Goal: Information Seeking & Learning: Learn about a topic

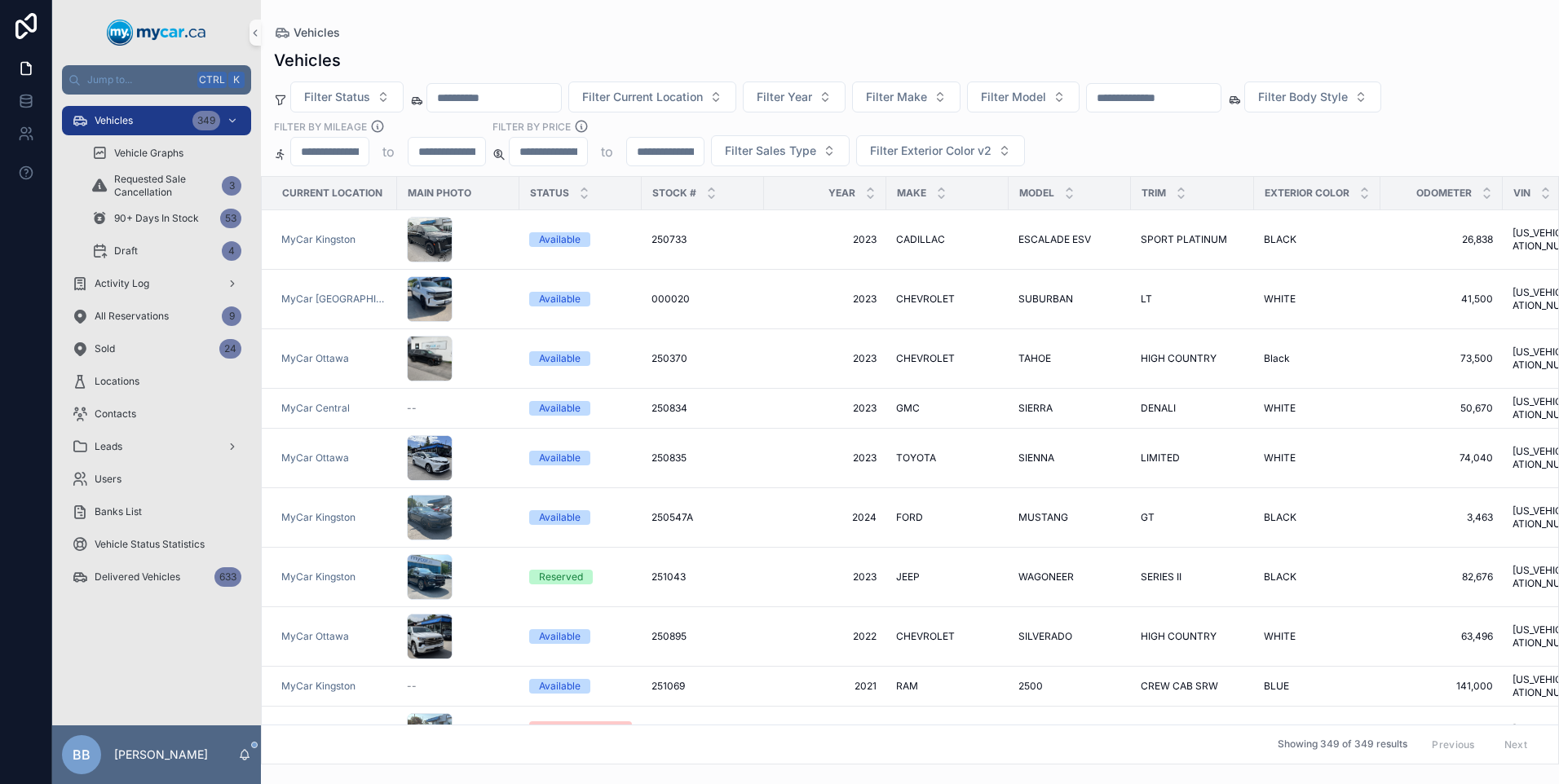
click at [1219, 104] on input "scrollable content" at bounding box center [1154, 97] width 134 height 23
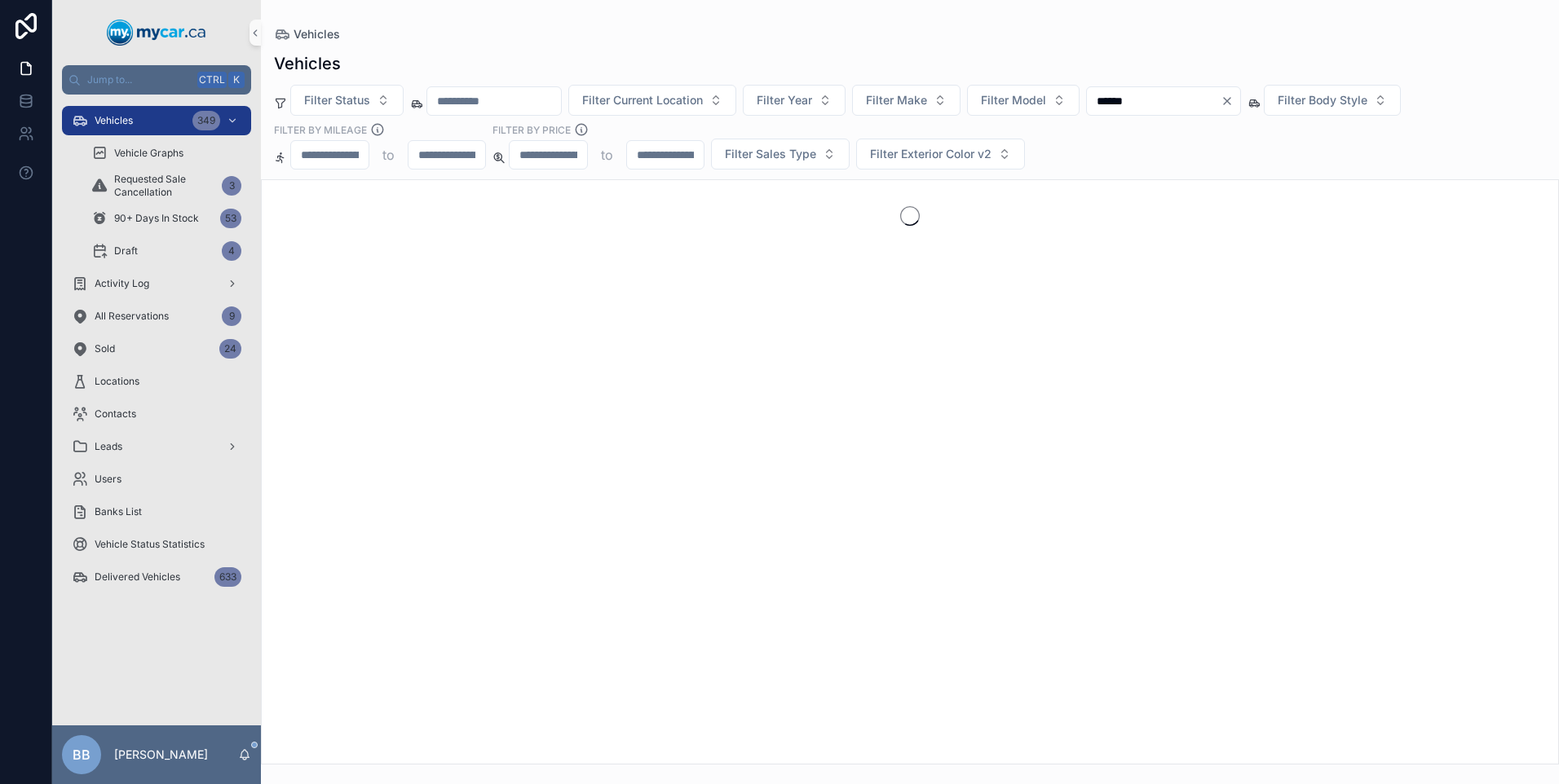
type input "******"
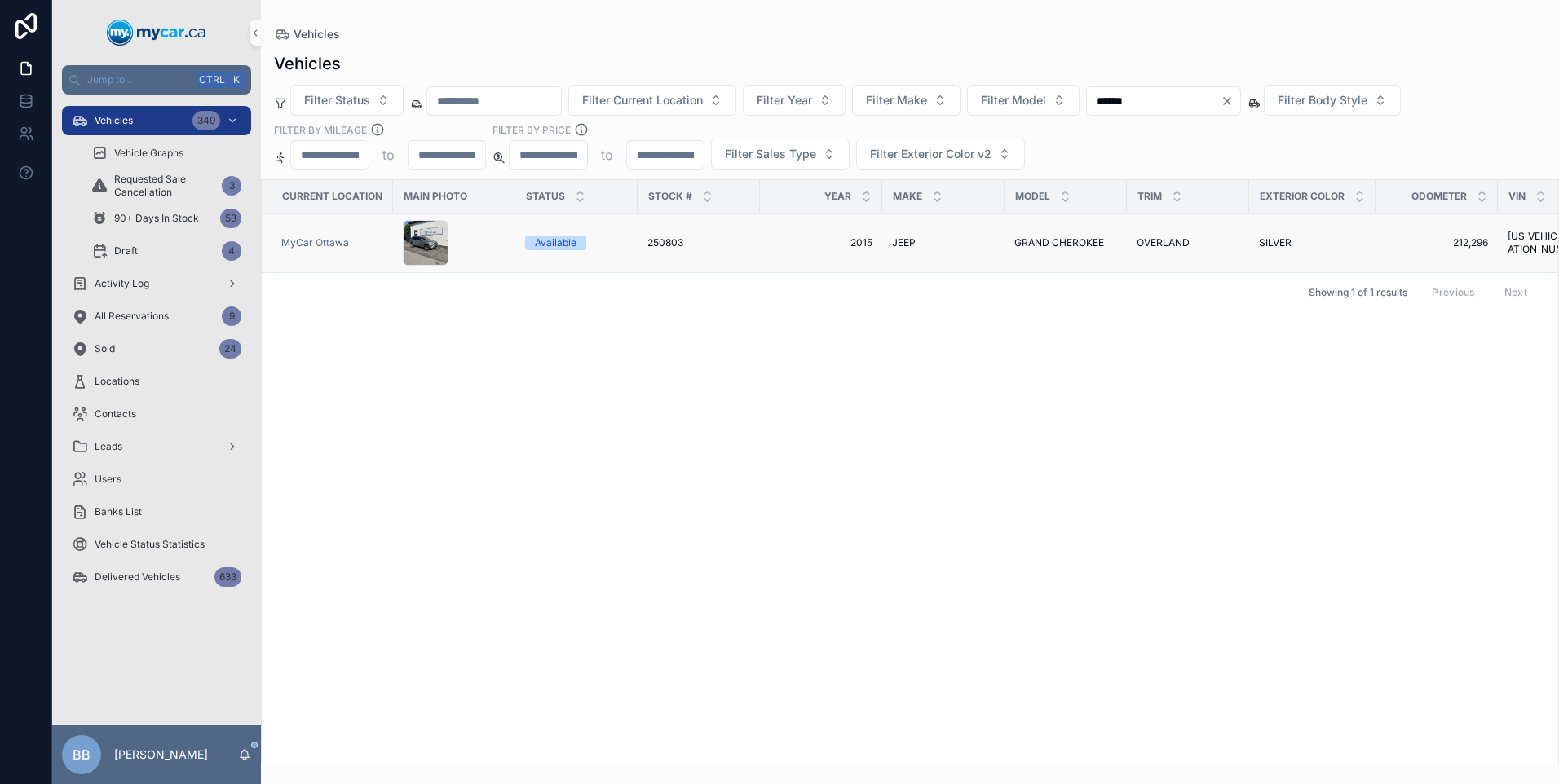
click at [1033, 243] on span "GRAND CHEROKEE" at bounding box center [1059, 242] width 90 height 13
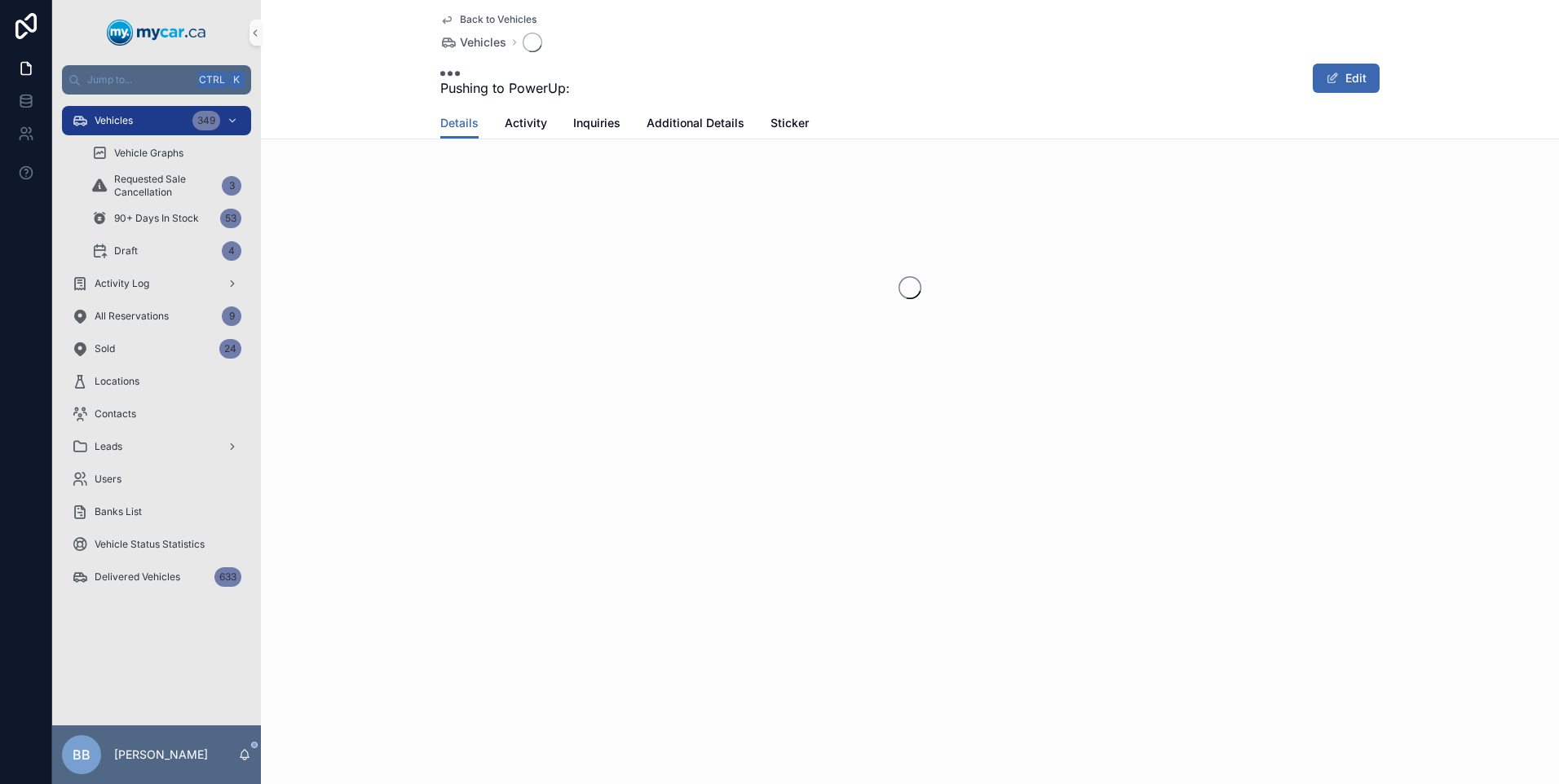
click at [1033, 243] on div "scrollable content" at bounding box center [910, 287] width 1298 height 258
